Goal: Check status: Check status

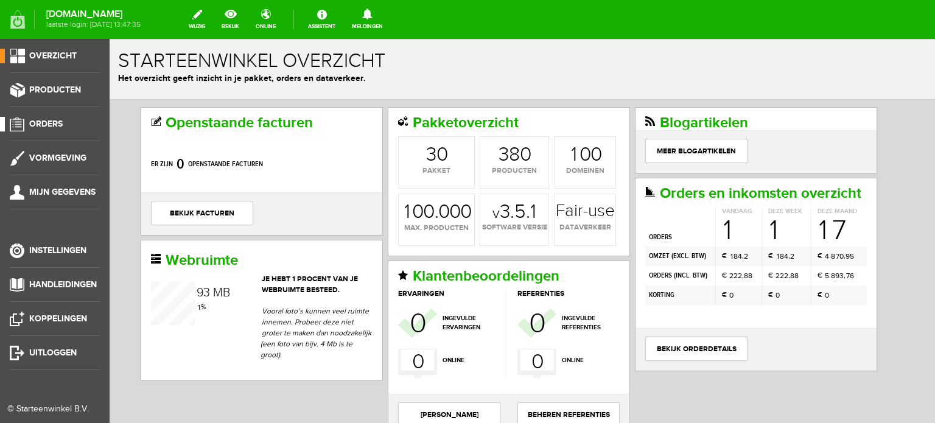
click at [56, 120] on span "Orders" at bounding box center [45, 124] width 33 height 10
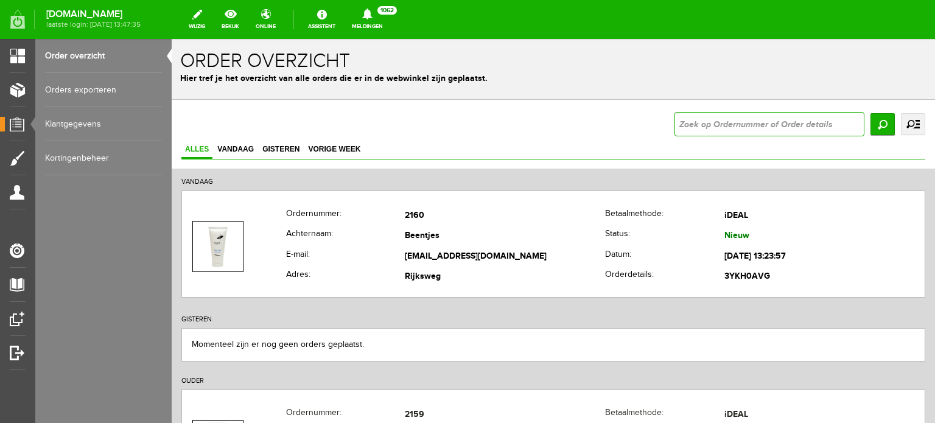
click at [680, 124] on input "text" at bounding box center [769, 124] width 190 height 24
type input "2119"
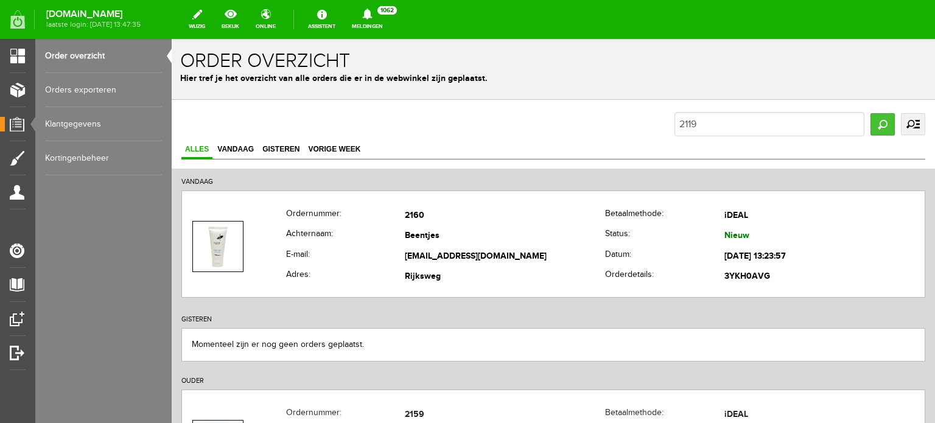
click at [874, 119] on input "Zoeken" at bounding box center [882, 124] width 24 height 22
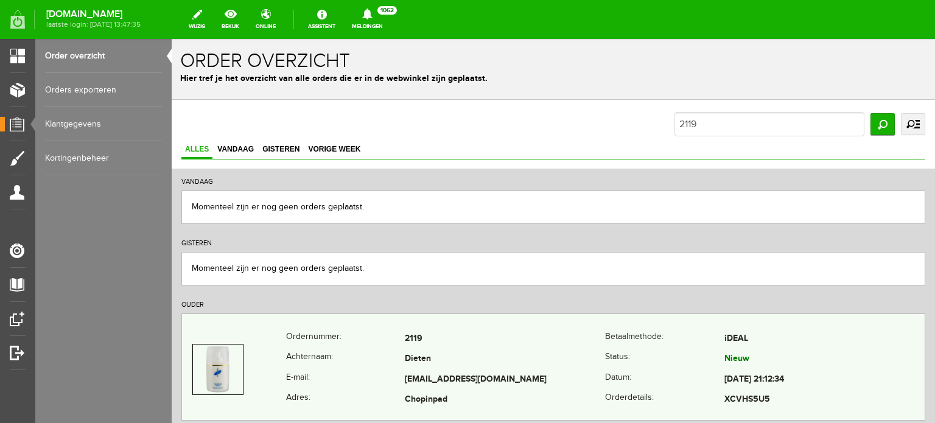
click at [425, 365] on td "Dieten" at bounding box center [505, 359] width 200 height 21
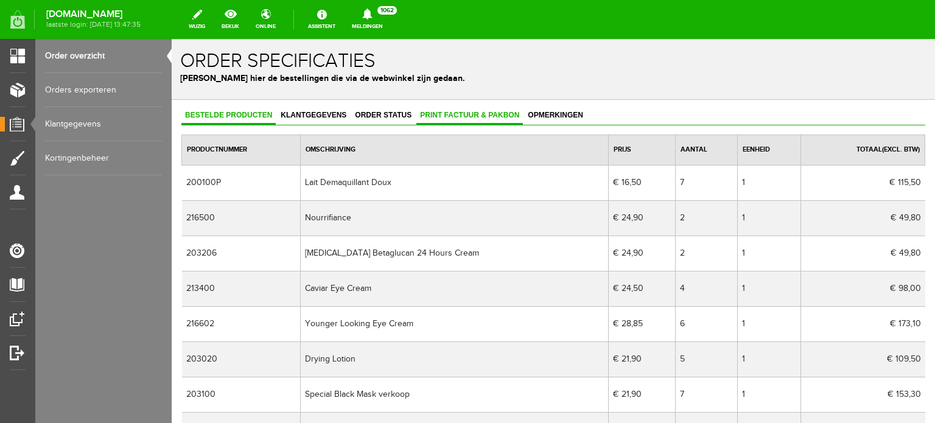
click at [499, 112] on span "Print factuur & pakbon" at bounding box center [469, 115] width 107 height 9
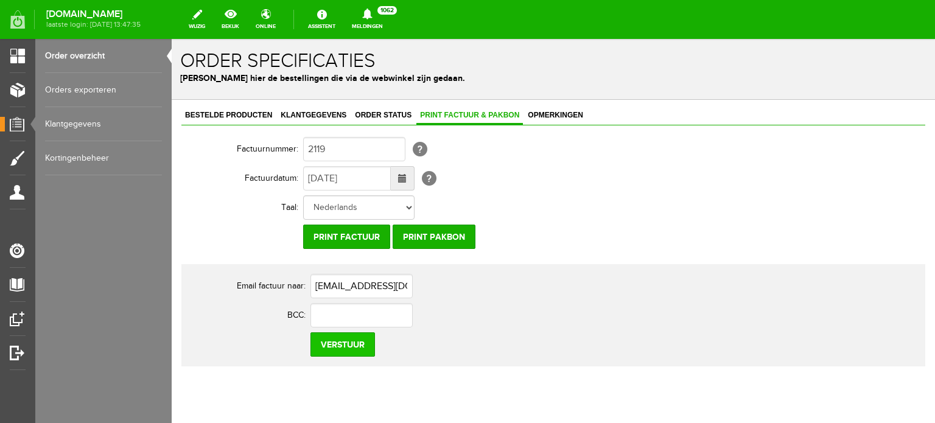
click at [344, 343] on input "Verstuur" at bounding box center [342, 344] width 65 height 24
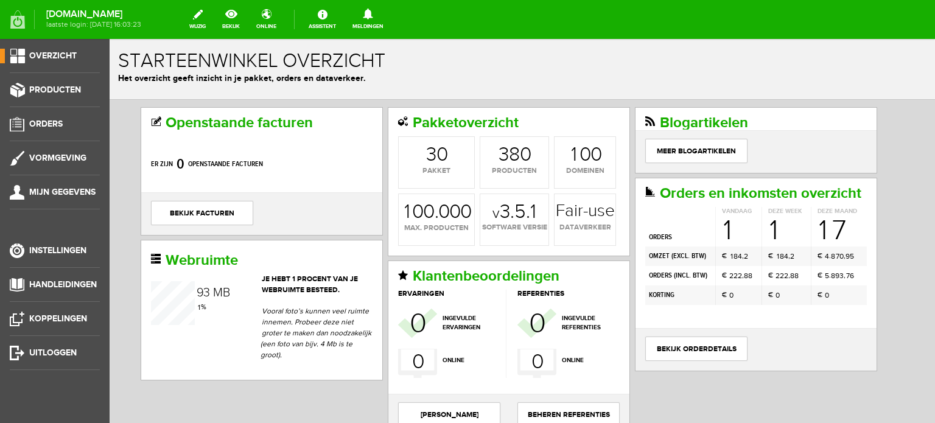
click at [211, 310] on div "8 0 1 2 3 4 5 6 7 8 9 8 0 3 6 0 3 6 9 2 6 9 2 5 8 2 5 8 1 5 8 1 4 7 1 4 7 0 3 7…" at bounding box center [213, 298] width 33 height 30
click at [58, 125] on span "Orders" at bounding box center [45, 124] width 33 height 10
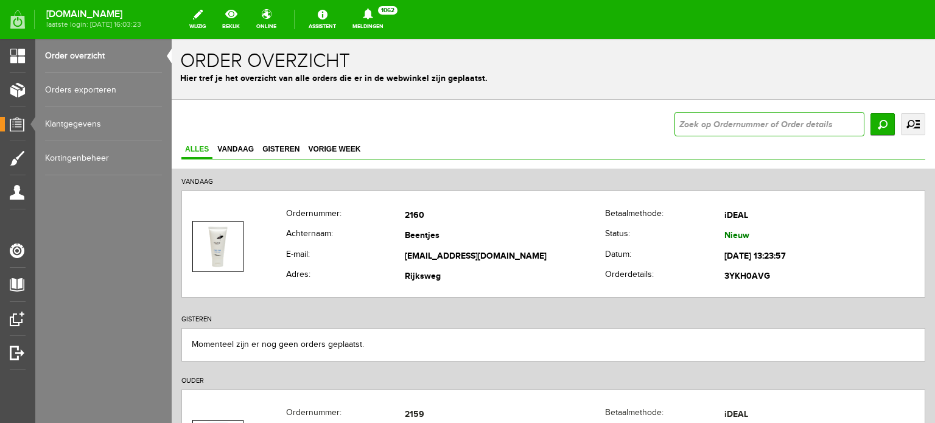
click at [677, 124] on input "text" at bounding box center [769, 124] width 190 height 24
type input "2119"
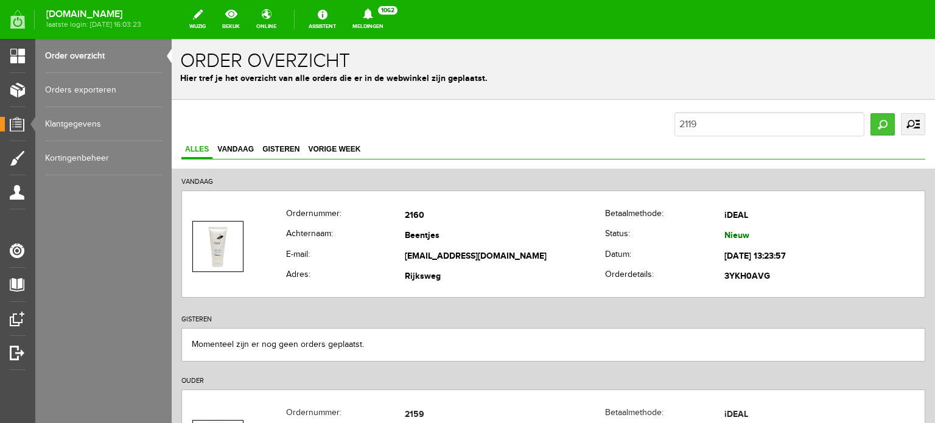
click at [870, 124] on input "Zoeken" at bounding box center [882, 124] width 24 height 22
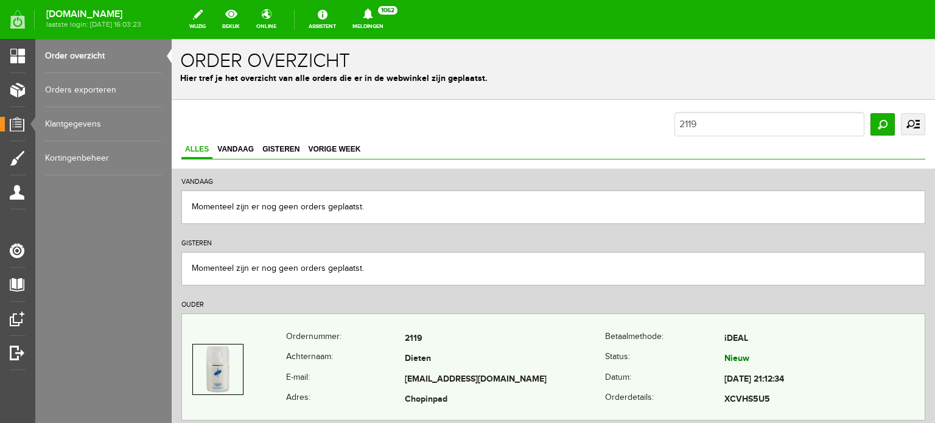
click at [467, 377] on td "[EMAIL_ADDRESS][DOMAIN_NAME]" at bounding box center [505, 379] width 200 height 21
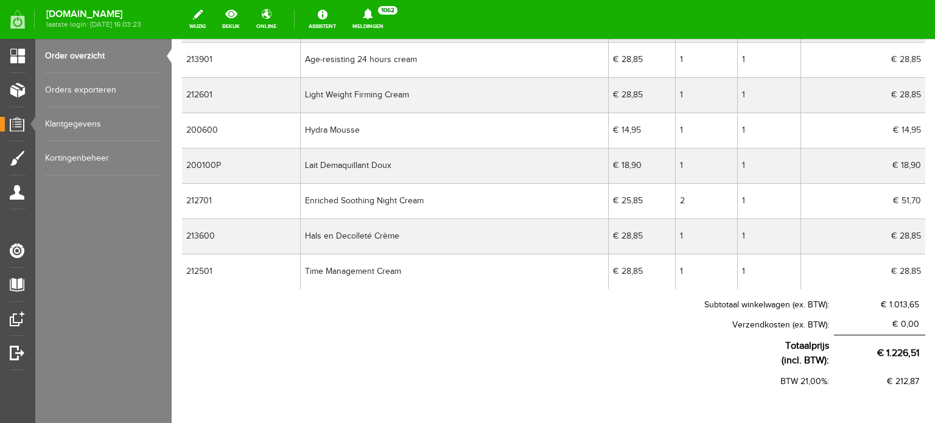
scroll to position [456, 0]
